Goal: Find specific fact

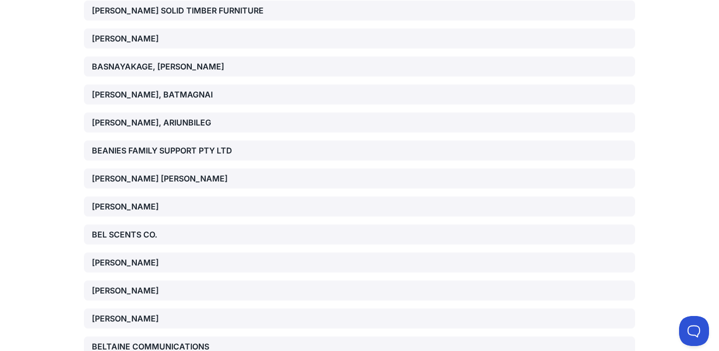
scroll to position [2884, 0]
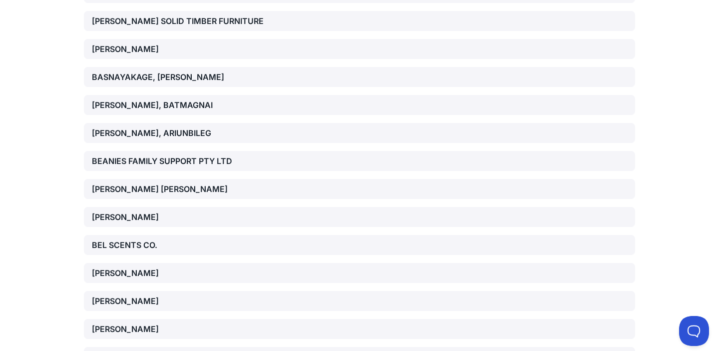
click at [144, 195] on div "[PERSON_NAME] [PERSON_NAME]" at bounding box center [180, 189] width 176 height 12
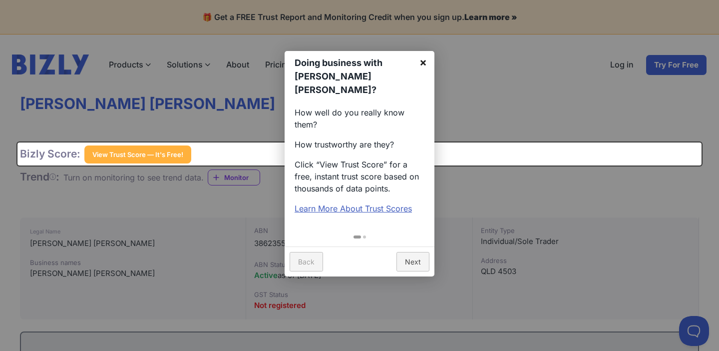
click at [424, 64] on link "×" at bounding box center [423, 62] width 22 height 22
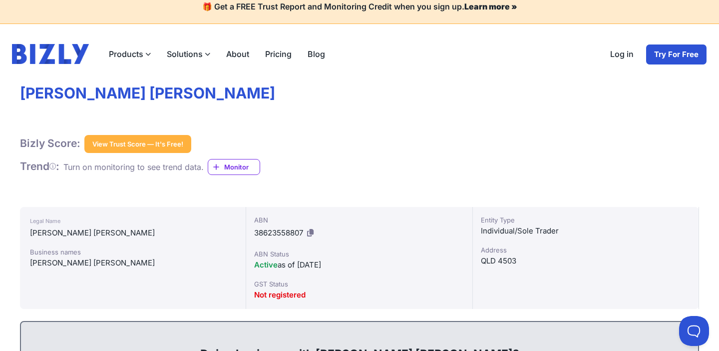
scroll to position [2, 0]
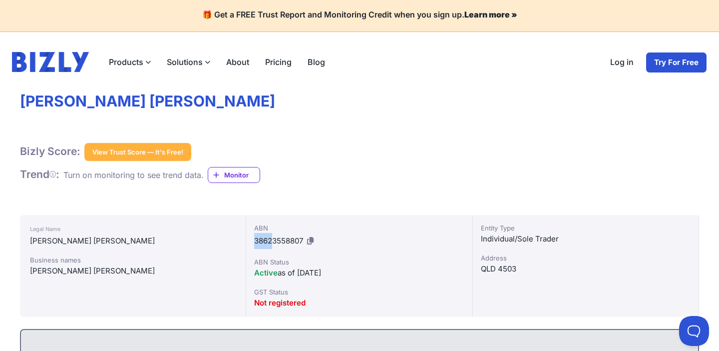
drag, startPoint x: 255, startPoint y: 239, endPoint x: 279, endPoint y: 239, distance: 24.5
click at [278, 239] on span "38623558807" at bounding box center [278, 240] width 49 height 9
drag, startPoint x: 303, startPoint y: 240, endPoint x: 250, endPoint y: 238, distance: 53.0
click at [250, 238] on div "ABN 38623558807 ABN Status Active as of 16/06/2024 GST Status Not registered" at bounding box center [359, 266] width 226 height 102
copy span "38623558807"
